Goal: Check status: Check status

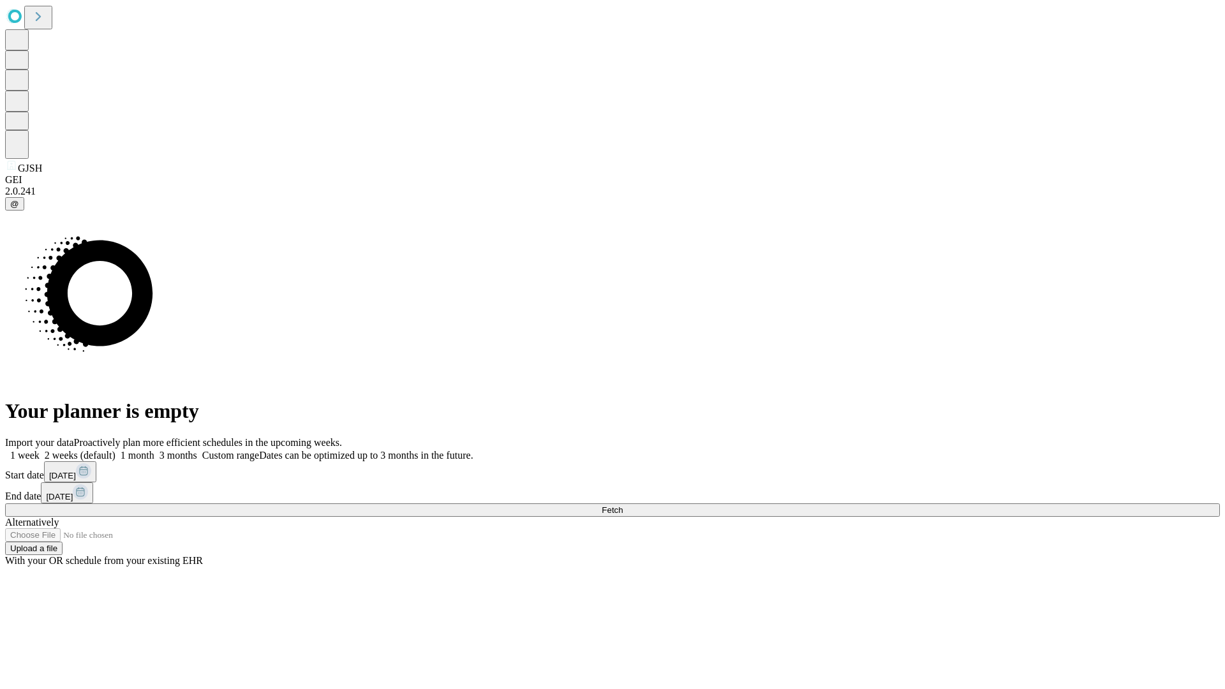
click at [623, 505] on span "Fetch" at bounding box center [612, 510] width 21 height 10
